Goal: Task Accomplishment & Management: Manage account settings

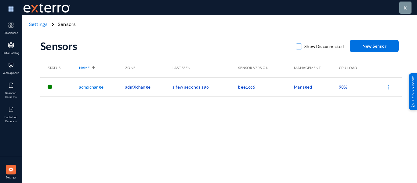
click at [88, 89] on link "admxchange" at bounding box center [91, 86] width 24 height 5
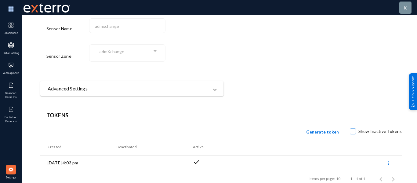
scroll to position [16, 0]
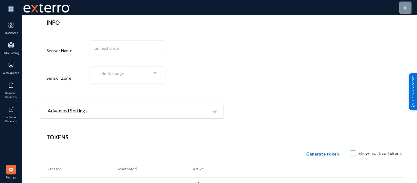
click at [138, 111] on mat-panel-title "Advanced Settings" at bounding box center [128, 110] width 161 height 7
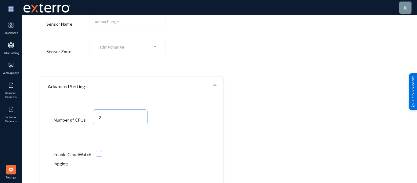
scroll to position [63, 0]
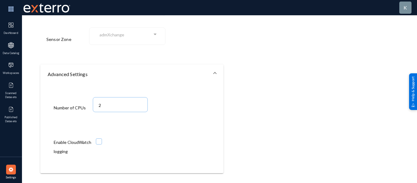
click at [214, 71] on span at bounding box center [215, 74] width 2 height 7
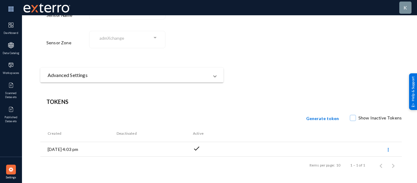
scroll to position [0, 0]
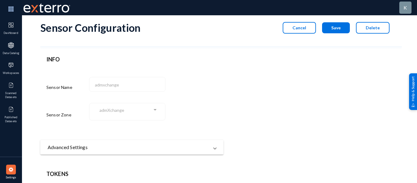
click at [298, 29] on span "Cancel" at bounding box center [300, 27] width 14 height 5
